Goal: Task Accomplishment & Management: Use online tool/utility

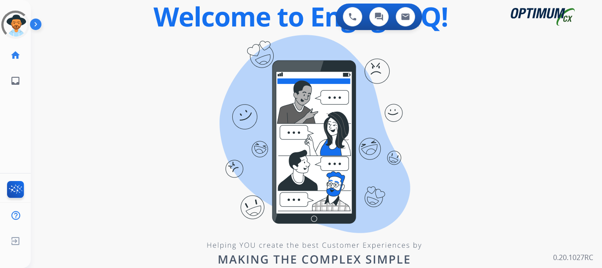
click at [37, 25] on img at bounding box center [37, 26] width 15 height 17
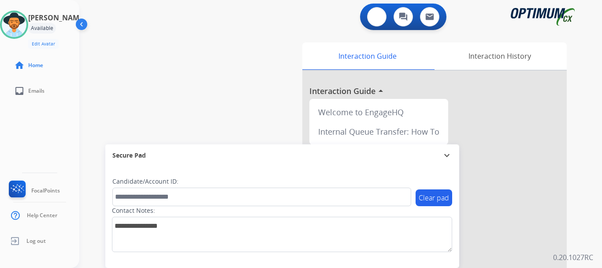
click at [377, 19] on img at bounding box center [377, 17] width 8 height 8
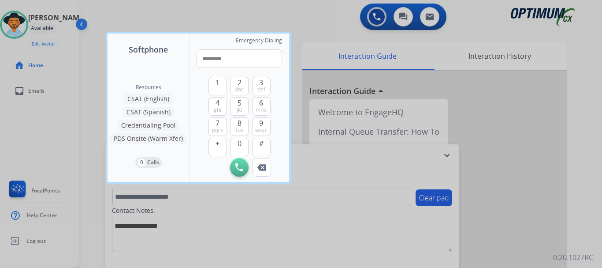
type input "**********"
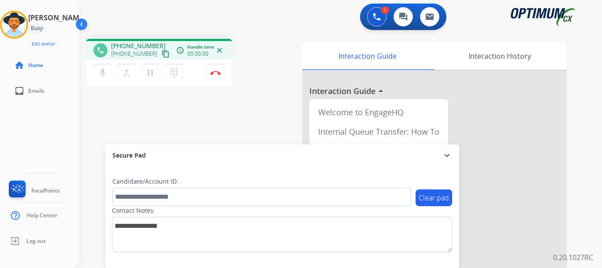
click at [211, 78] on button "Disconnect" at bounding box center [215, 73] width 19 height 19
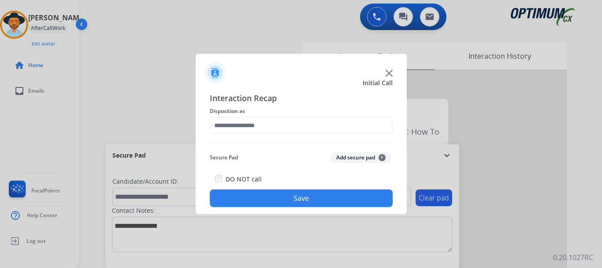
click at [352, 160] on button "Add secure pad +" at bounding box center [361, 157] width 60 height 11
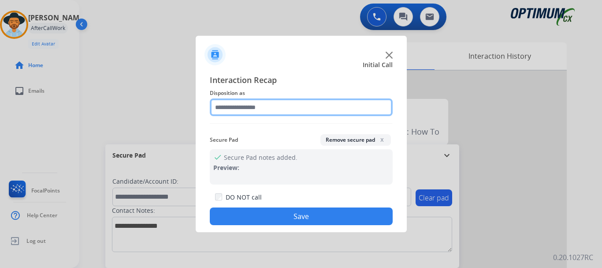
click at [291, 106] on input "text" at bounding box center [301, 107] width 183 height 18
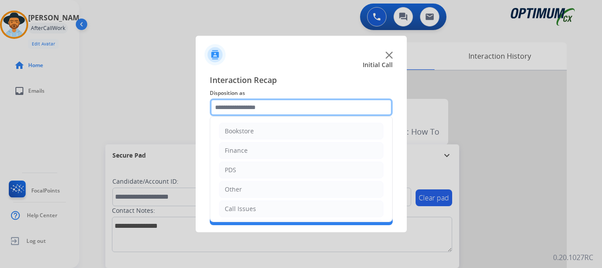
scroll to position [60, 0]
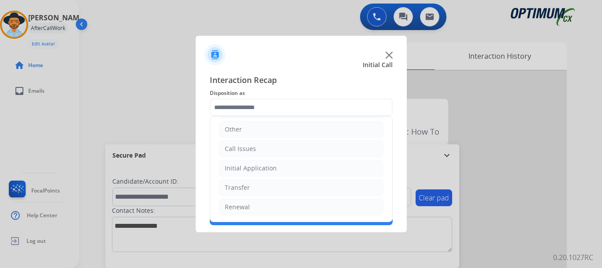
click at [251, 140] on li "Call Issues" at bounding box center [301, 148] width 165 height 17
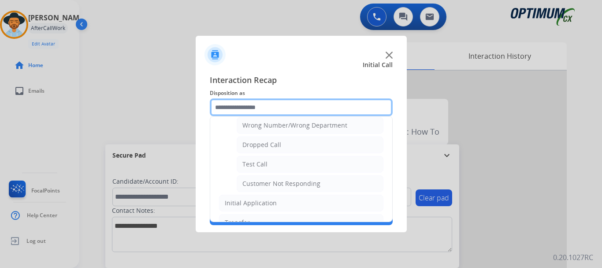
scroll to position [122, 0]
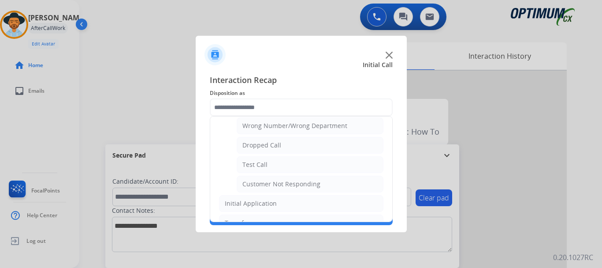
click at [284, 160] on li "Test Call" at bounding box center [310, 164] width 147 height 17
type input "*********"
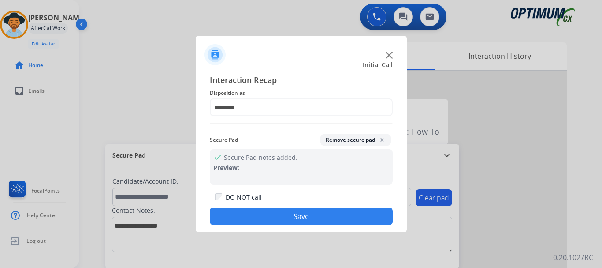
click at [298, 214] on button "Save" at bounding box center [301, 216] width 183 height 18
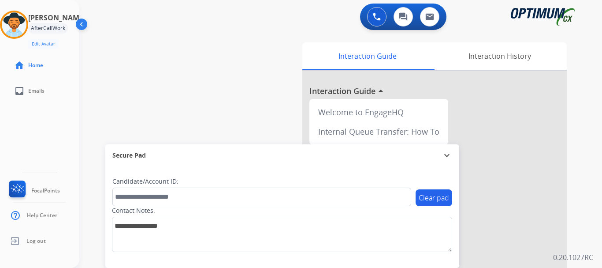
click at [137, 82] on div "swap_horiz Break voice bridge close_fullscreen Connect 3-Way Call merge_type Se…" at bounding box center [330, 216] width 502 height 368
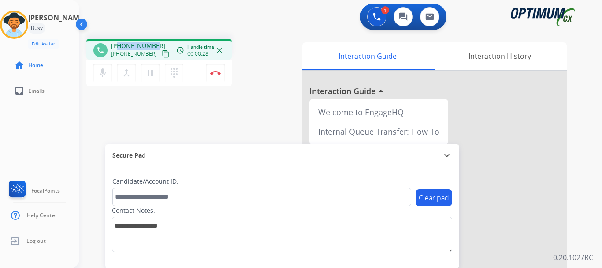
drag, startPoint x: 119, startPoint y: 46, endPoint x: 153, endPoint y: 45, distance: 34.0
click at [153, 45] on span "[PHONE_NUMBER]" at bounding box center [138, 45] width 55 height 9
copy span "9127441102"
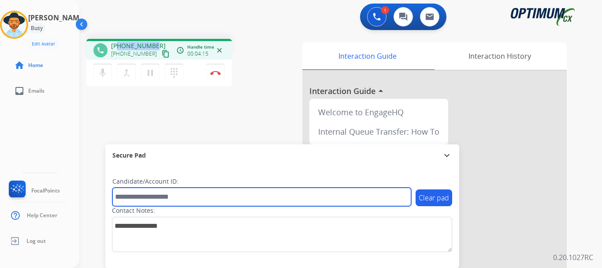
click at [141, 198] on input "text" at bounding box center [261, 196] width 299 height 19
paste input "*******"
type input "*******"
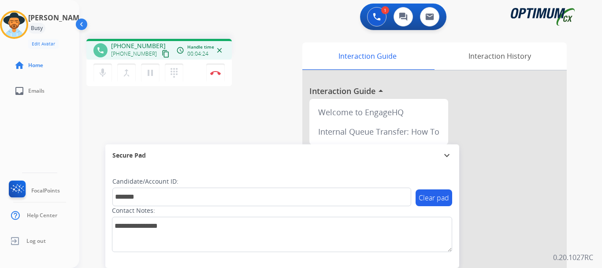
click at [216, 66] on button "Disconnect" at bounding box center [215, 73] width 19 height 19
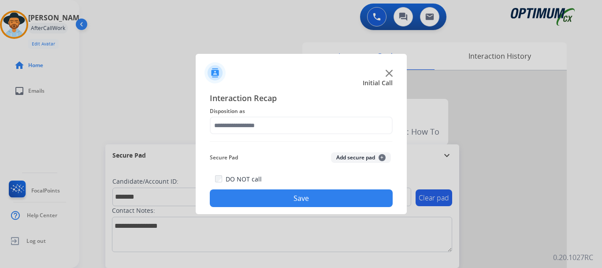
click at [364, 157] on button "Add secure pad +" at bounding box center [361, 157] width 60 height 11
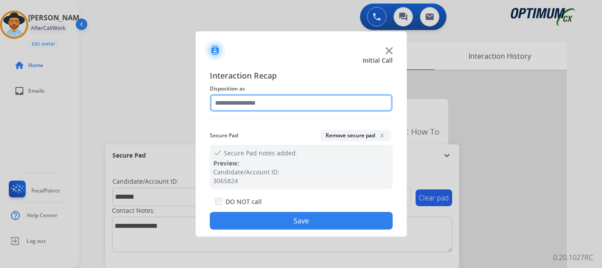
click at [278, 105] on input "text" at bounding box center [301, 103] width 183 height 18
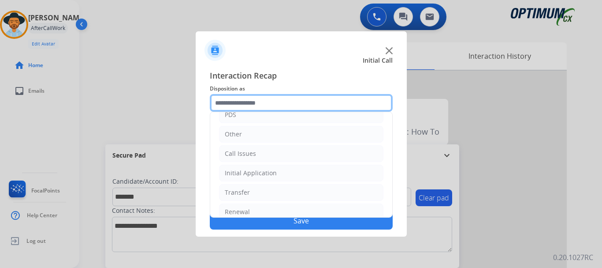
scroll to position [60, 0]
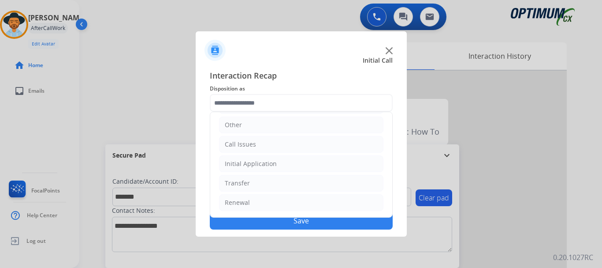
click at [294, 160] on li "Initial Application" at bounding box center [301, 163] width 165 height 17
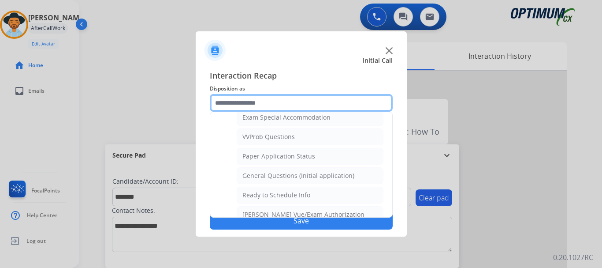
scroll to position [475, 0]
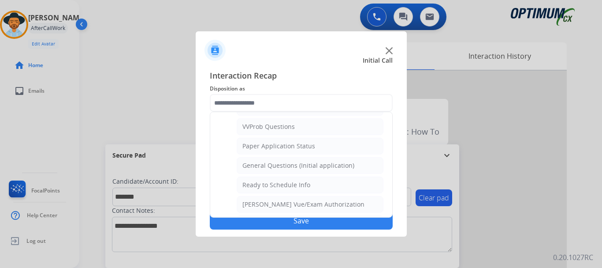
click at [325, 168] on div "General Questions (Initial application)" at bounding box center [299, 165] width 112 height 9
type input "**********"
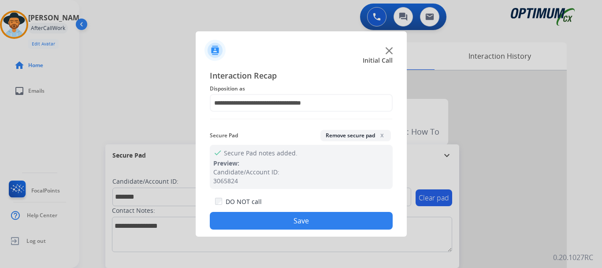
click at [319, 216] on button "Save" at bounding box center [301, 221] width 183 height 18
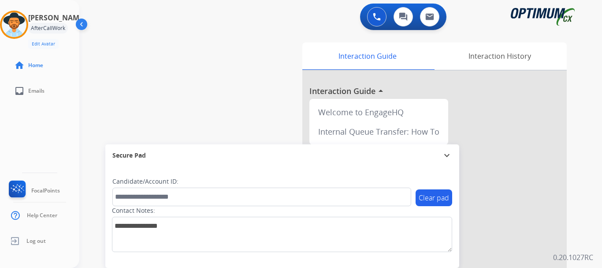
click at [277, 129] on div "swap_horiz Break voice bridge close_fullscreen Connect 3-Way Call merge_type Se…" at bounding box center [330, 216] width 502 height 368
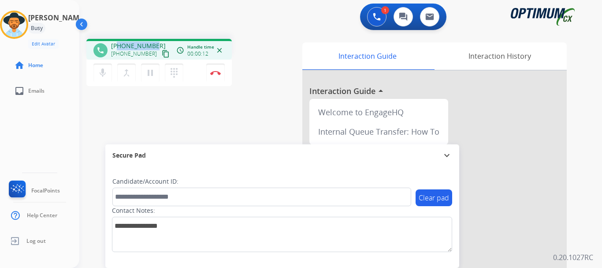
drag, startPoint x: 119, startPoint y: 45, endPoint x: 153, endPoint y: 43, distance: 34.0
click at [153, 43] on span "[PHONE_NUMBER]" at bounding box center [138, 45] width 55 height 9
copy span "3305244799"
click at [213, 70] on button "Disconnect" at bounding box center [215, 73] width 19 height 19
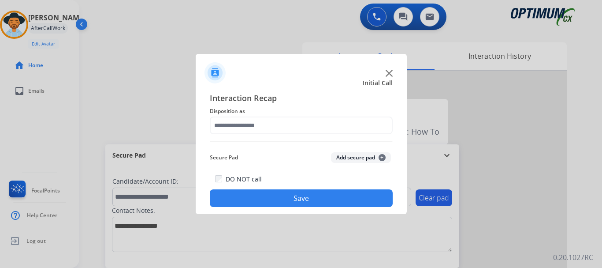
click at [324, 108] on span "Disposition as" at bounding box center [301, 111] width 183 height 11
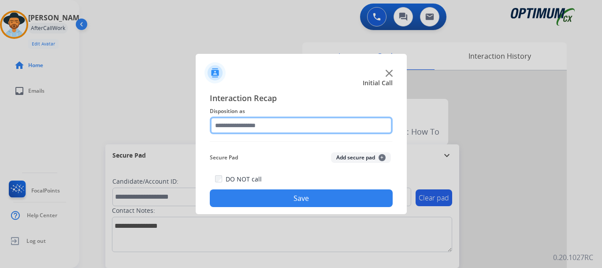
click at [320, 126] on input "text" at bounding box center [301, 125] width 183 height 18
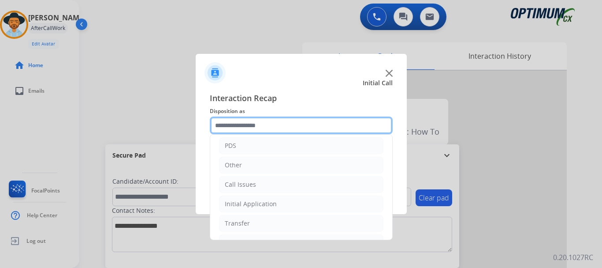
scroll to position [60, 0]
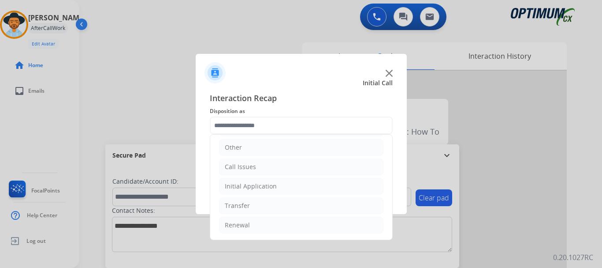
click at [307, 187] on li "Initial Application" at bounding box center [301, 186] width 165 height 17
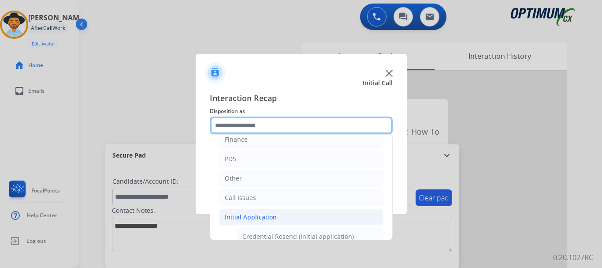
scroll to position [0, 0]
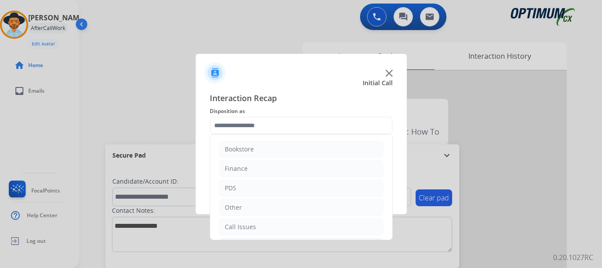
click at [308, 187] on li "PDS" at bounding box center [301, 188] width 165 height 17
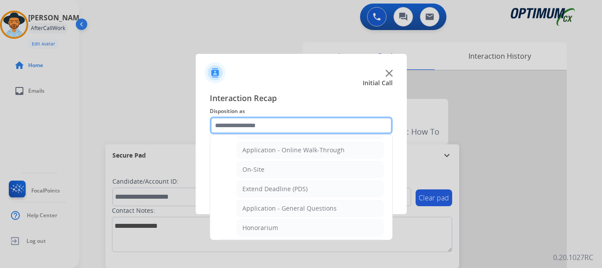
scroll to position [218, 0]
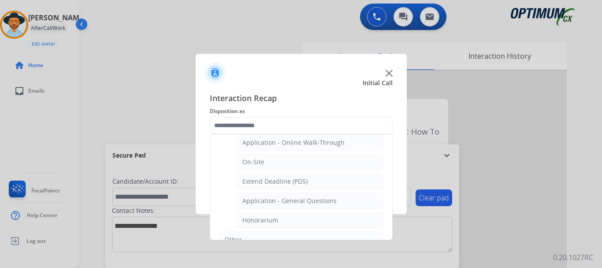
click at [333, 206] on li "Application - General Questions" at bounding box center [310, 200] width 147 height 17
type input "**********"
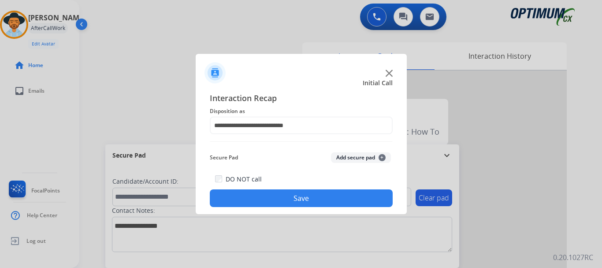
click at [318, 205] on button "Save" at bounding box center [301, 198] width 183 height 18
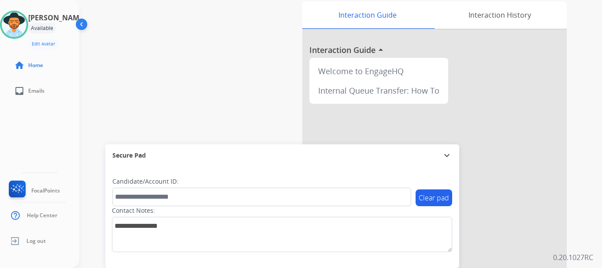
scroll to position [42, 0]
click at [26, 20] on img at bounding box center [14, 24] width 25 height 25
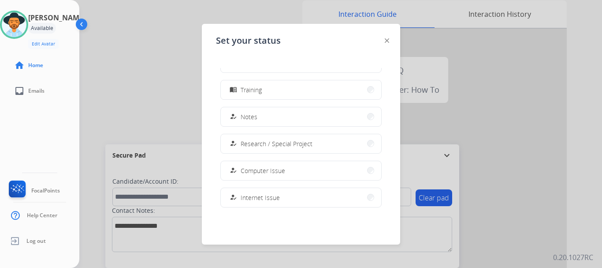
scroll to position [138, 0]
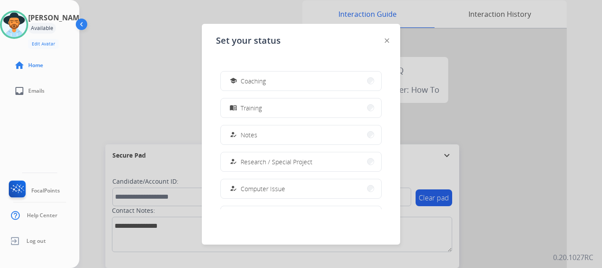
click at [297, 112] on button "menu_book Training" at bounding box center [301, 107] width 161 height 19
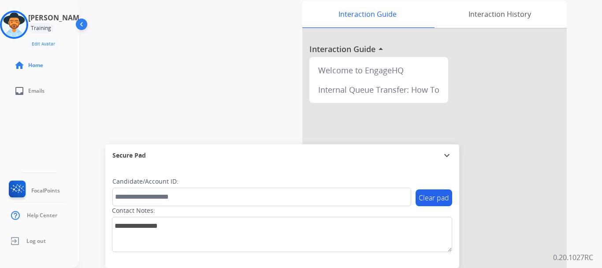
click at [21, 32] on img at bounding box center [14, 24] width 25 height 25
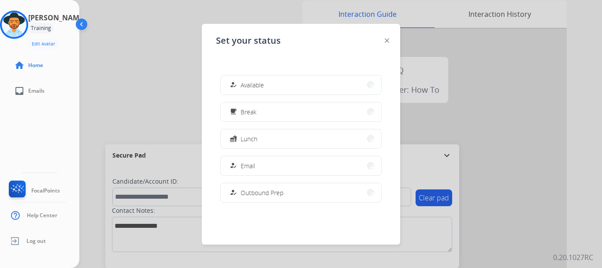
click at [252, 170] on span "Email" at bounding box center [248, 165] width 15 height 9
